Goal: Task Accomplishment & Management: Manage account settings

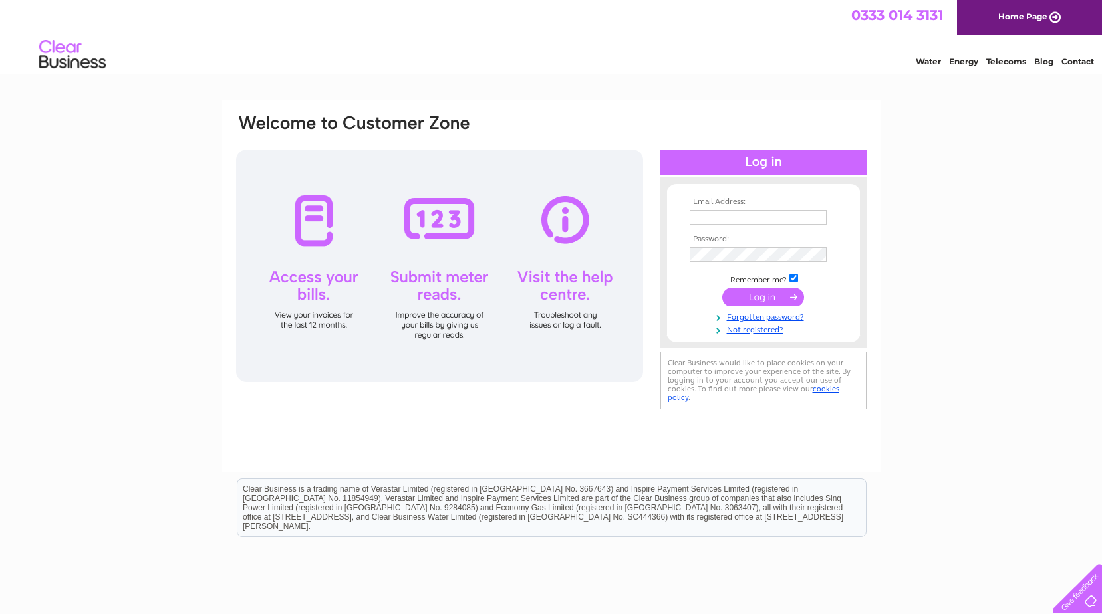
type input "[PERSON_NAME][EMAIL_ADDRESS][DOMAIN_NAME]"
click at [758, 298] on input "submit" at bounding box center [763, 297] width 82 height 19
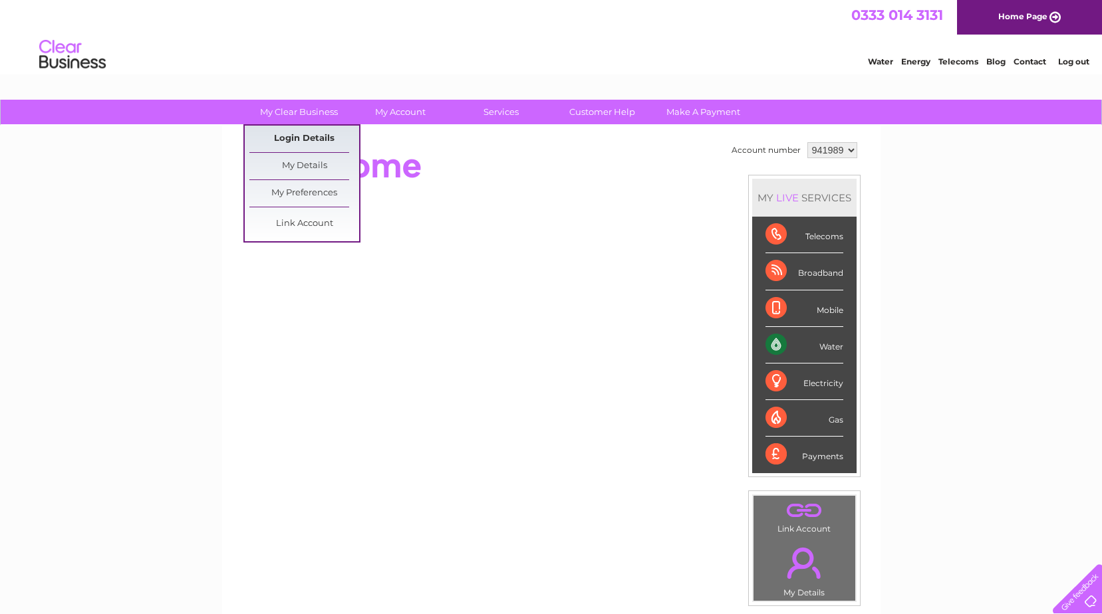
click at [1013, 66] on link "Login Details" at bounding box center [1029, 59] width 33 height 13
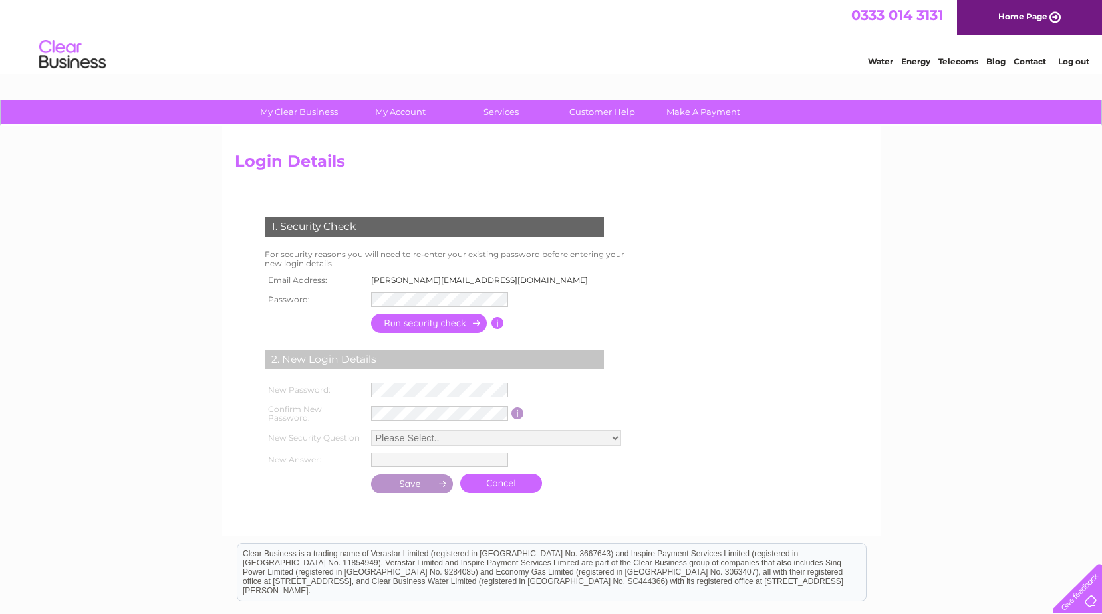
click at [642, 70] on div "Water Energy Telecoms Blog Contact Log out" at bounding box center [551, 56] width 1102 height 43
